Goal: Transaction & Acquisition: Book appointment/travel/reservation

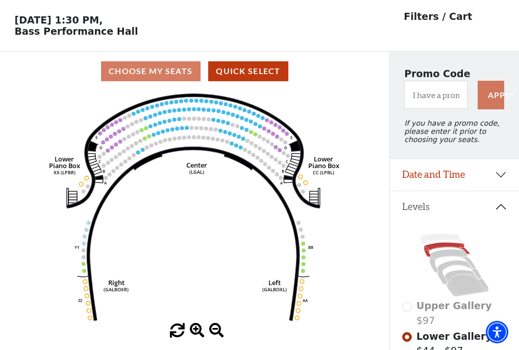
scroll to position [48, 0]
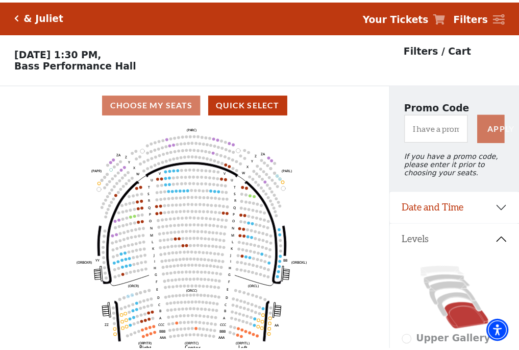
scroll to position [48, 0]
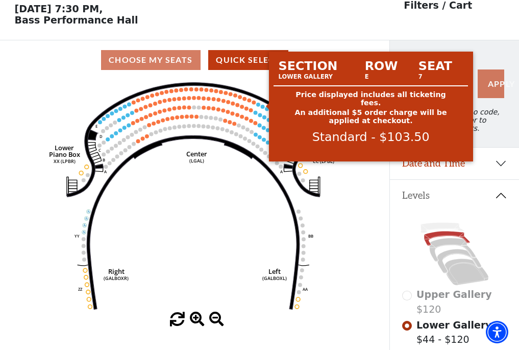
scroll to position [48, 0]
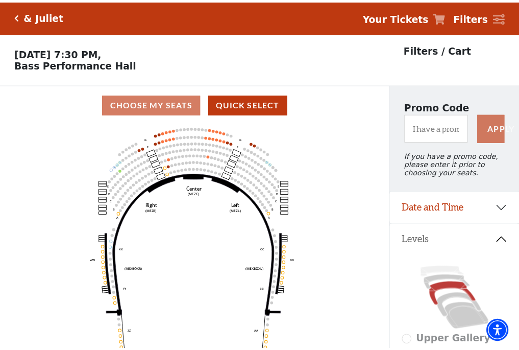
scroll to position [48, 0]
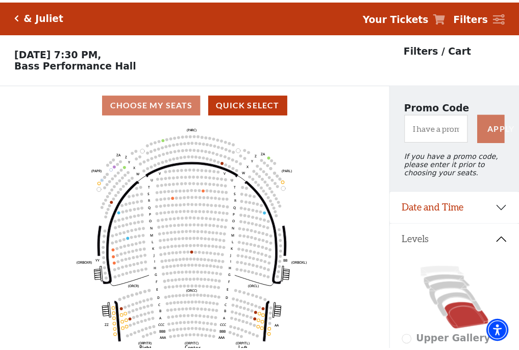
scroll to position [48, 0]
